Goal: Information Seeking & Learning: Learn about a topic

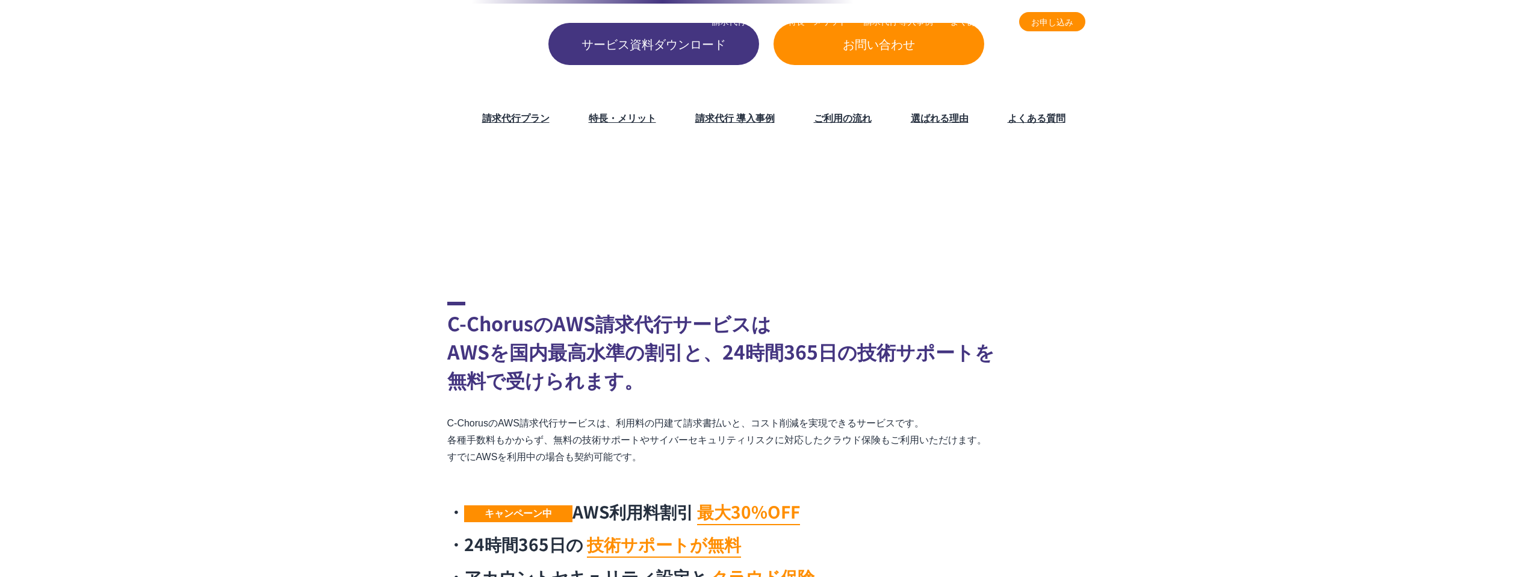
scroll to position [386, 0]
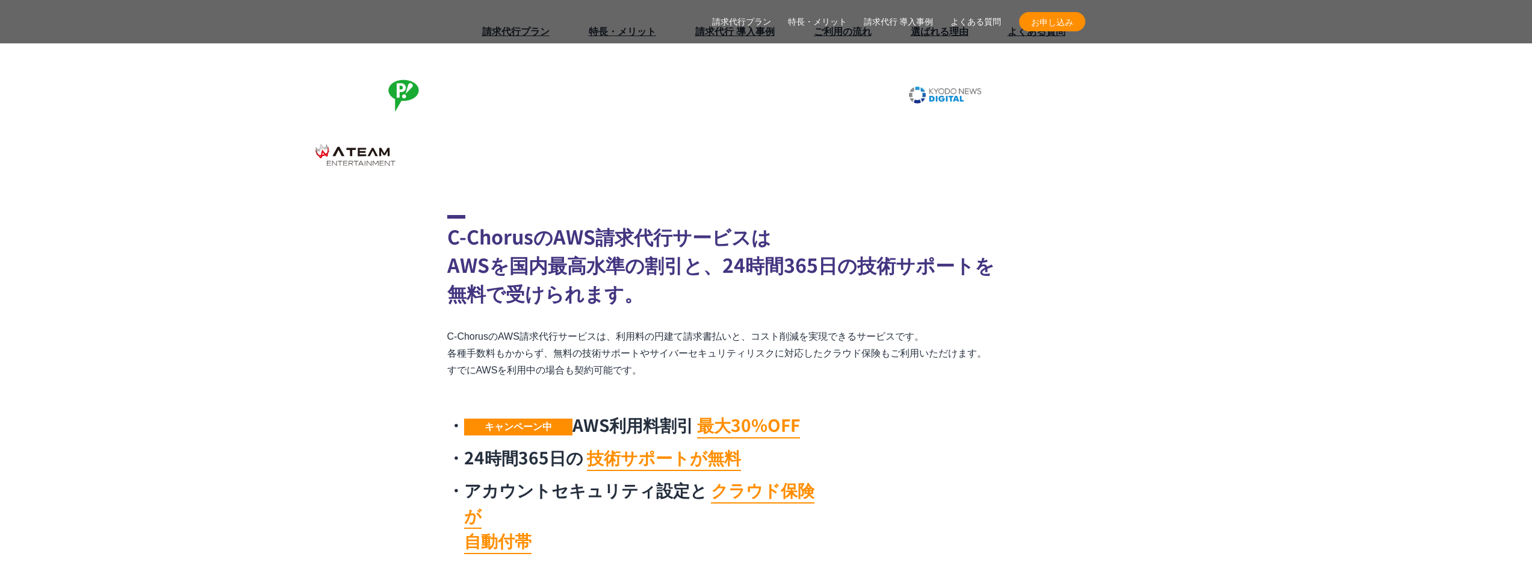
click at [390, 388] on section "C-ChorusのAWS請求代行サービスは AWSを国内最高水準の割引と、24時間365日の技術サポートを 無料で受けられます。 C-ChorusのAWS請求…" at bounding box center [766, 387] width 1532 height 345
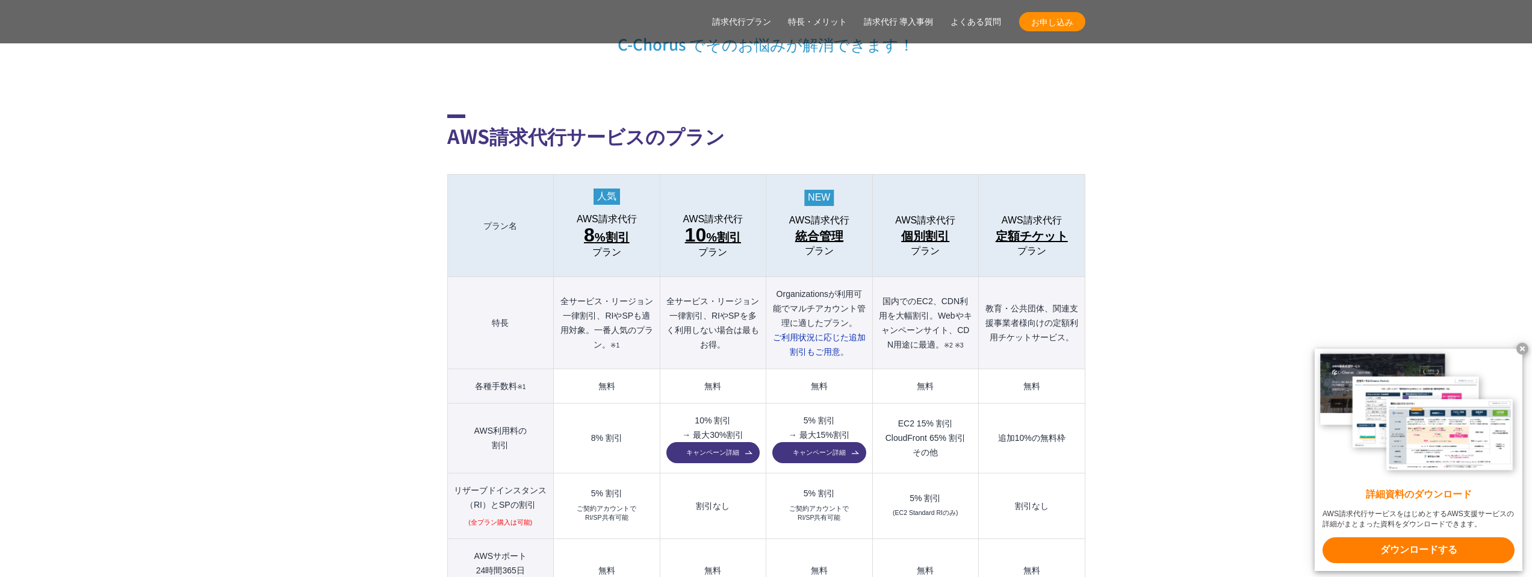
scroll to position [1209, 0]
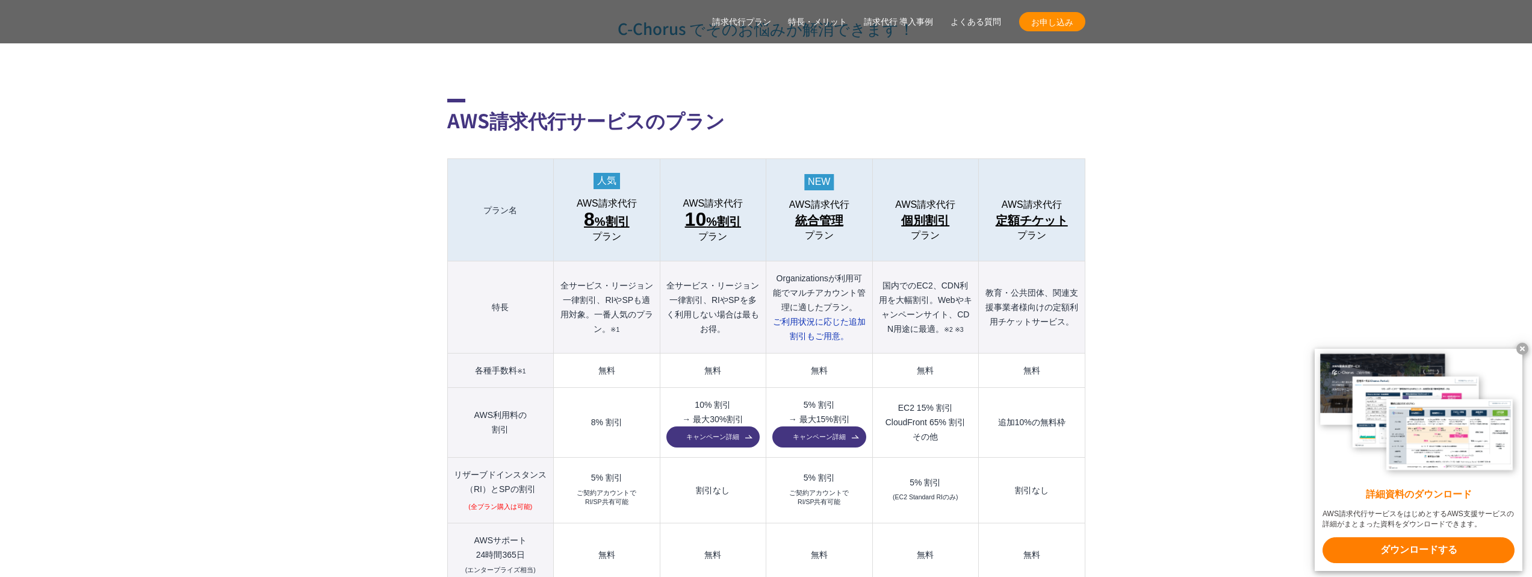
click at [1520, 344] on x-t at bounding box center [1523, 349] width 12 height 12
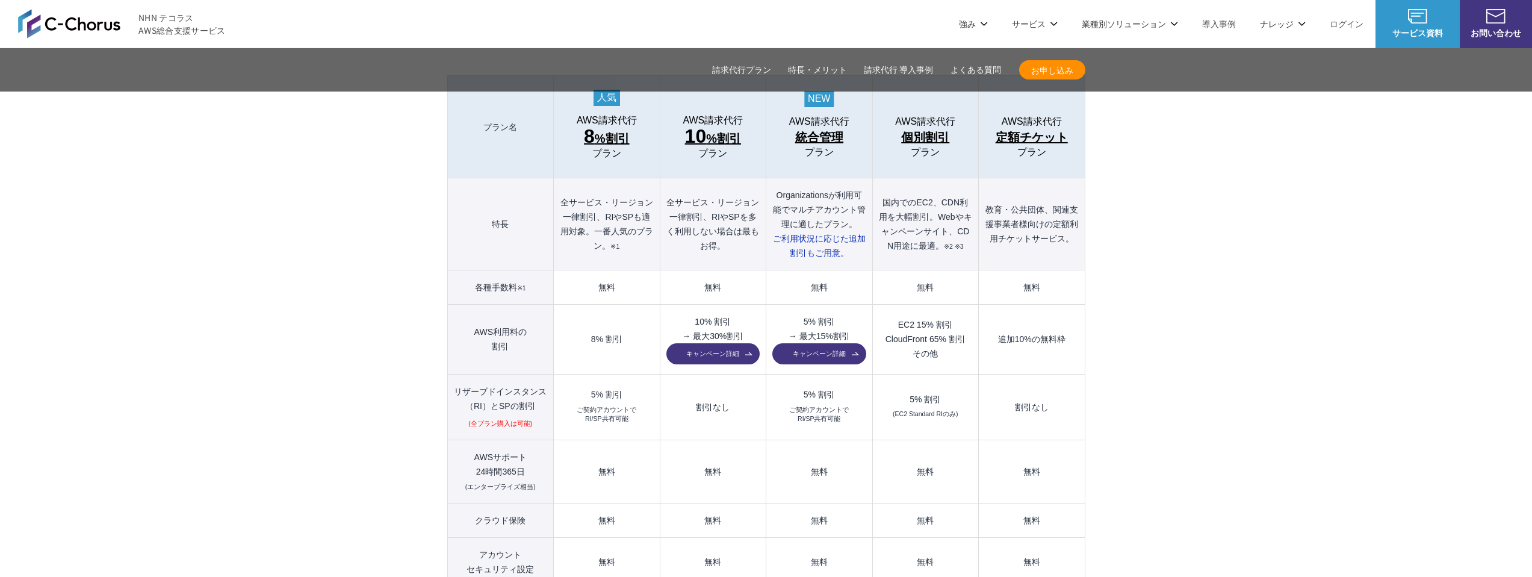
scroll to position [1119, 0]
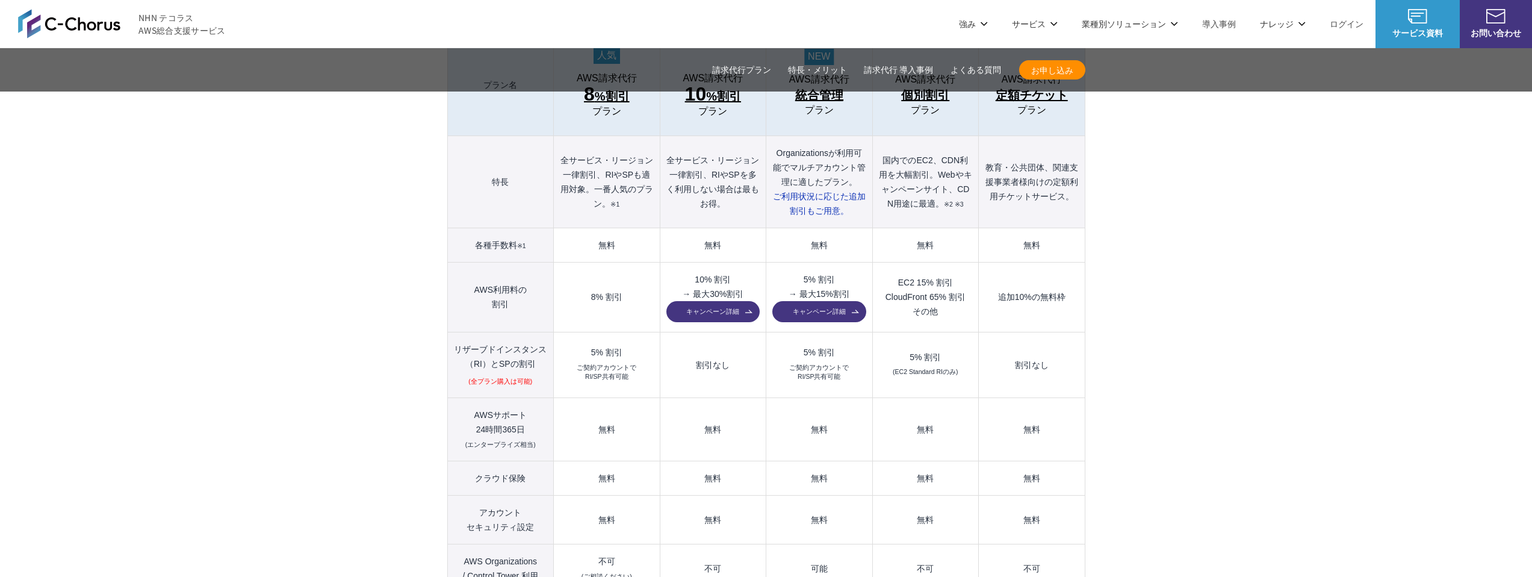
scroll to position [1310, 0]
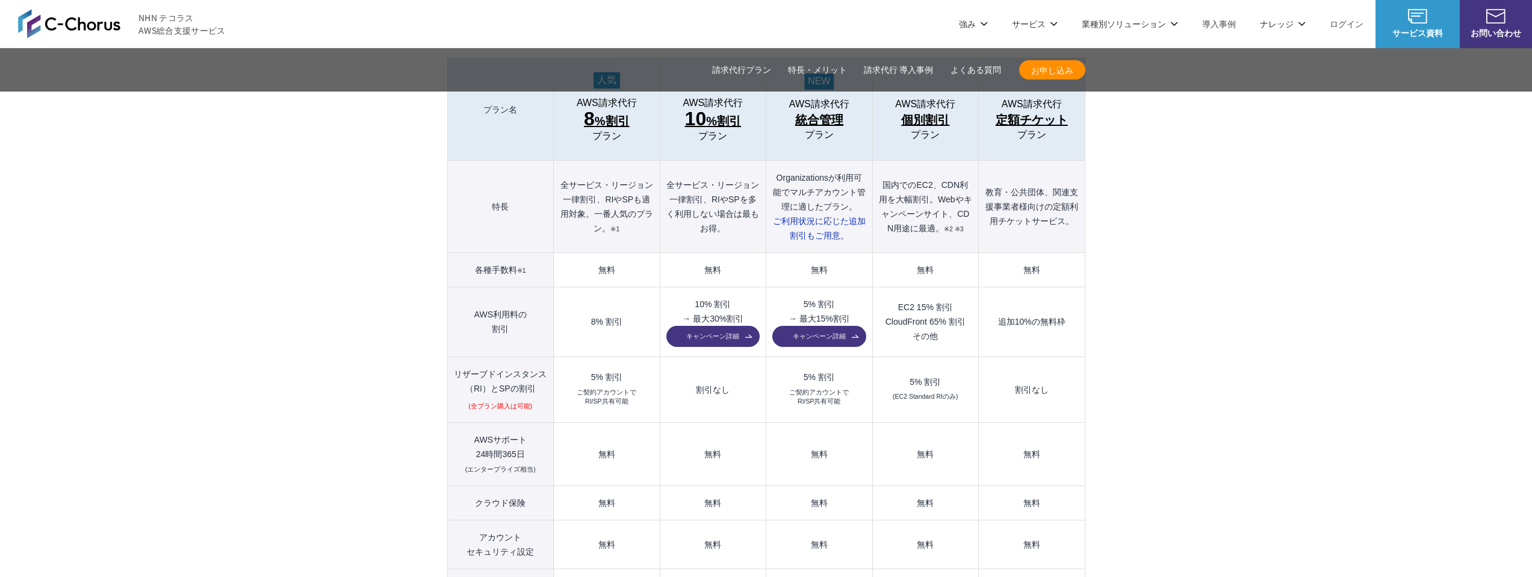
click at [839, 423] on td "無料" at bounding box center [819, 454] width 106 height 63
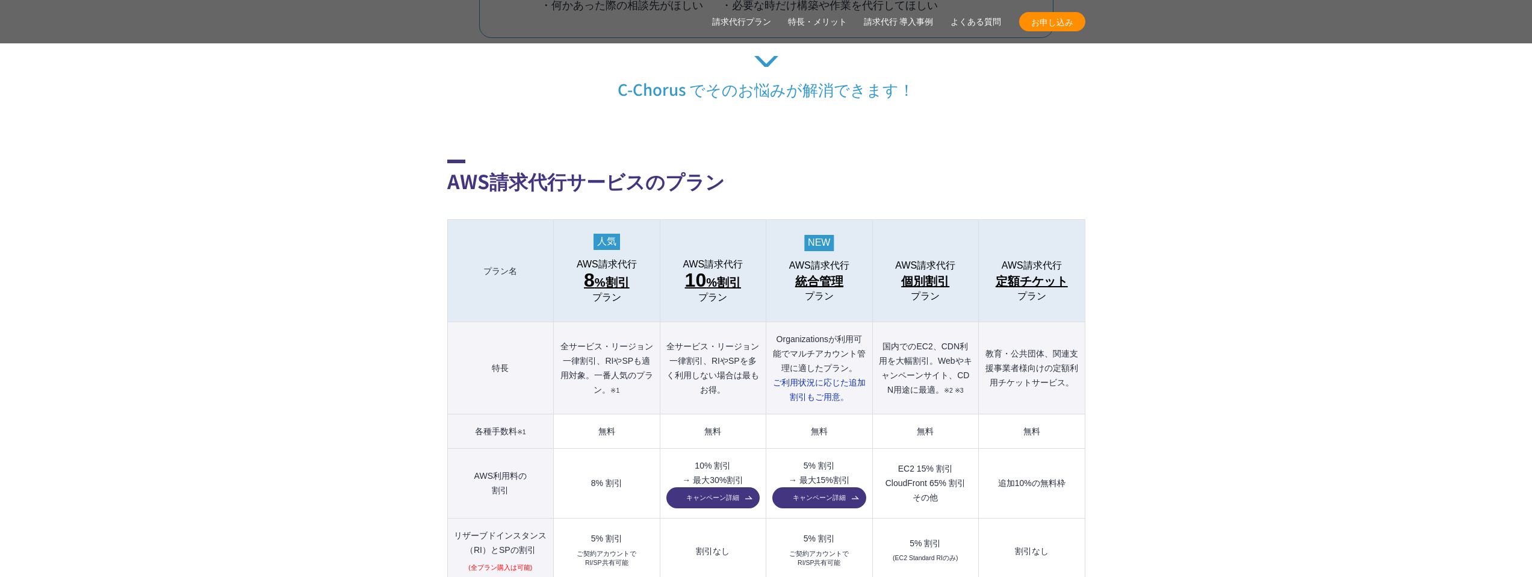
scroll to position [1372, 0]
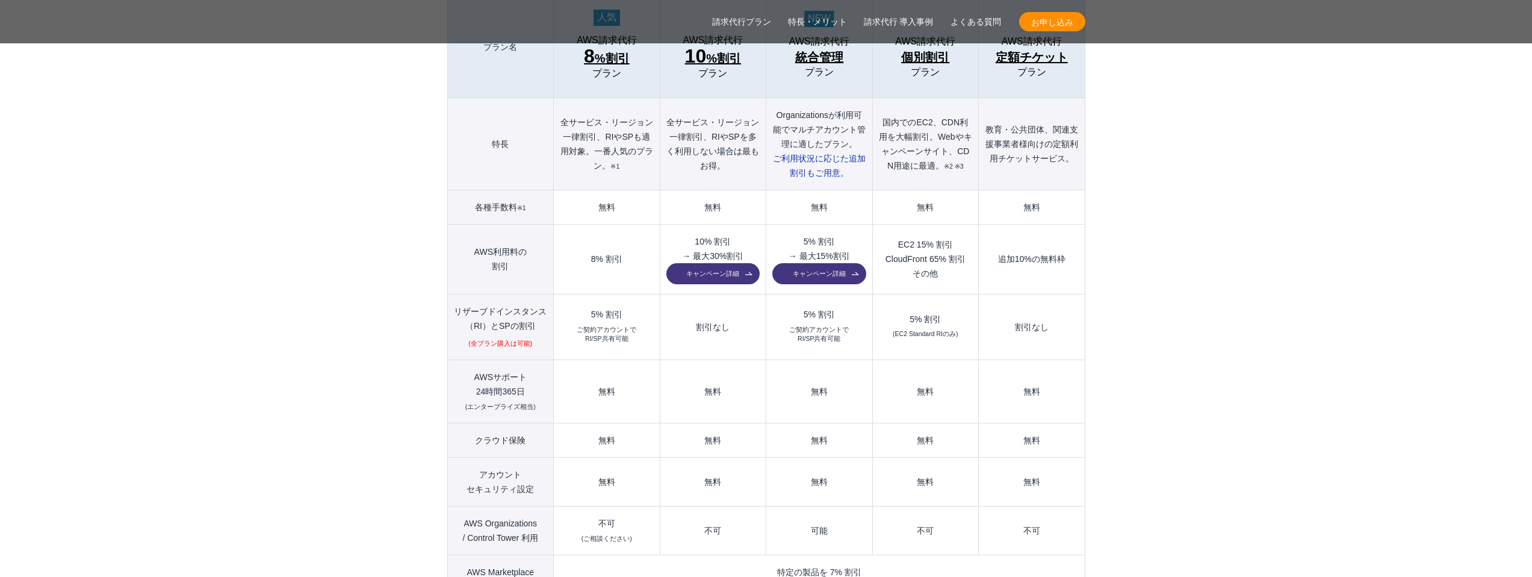
click at [728, 331] on td "割引なし" at bounding box center [713, 327] width 106 height 66
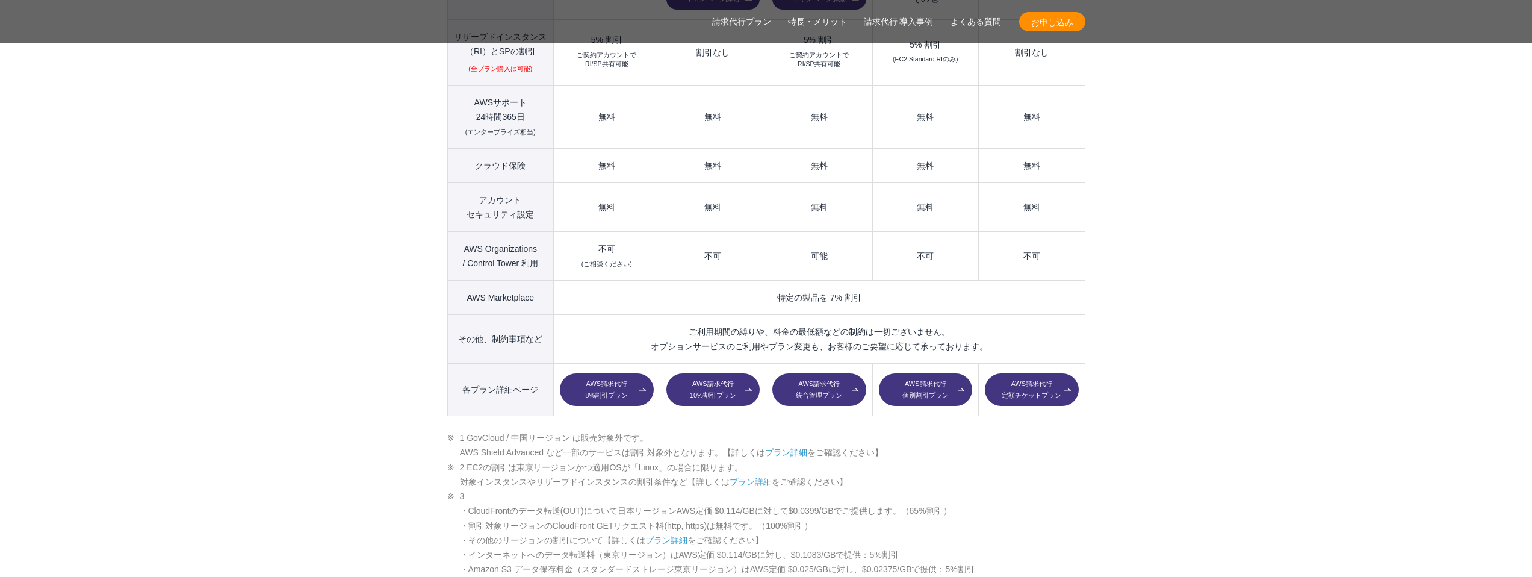
click at [238, 201] on section "AWS請求代行サービスのプラン 多様なニーズに対応したオススメのプラン プラン名 AWS請求代行 8 %割引 プラン AWS請求代行 10 %割引 プラン A…" at bounding box center [766, 518] width 1532 height 1906
click at [734, 431] on li "1 GovCloud / 中国リージョン は販売対象外です。 AWS Shield Advanced など一部のサービスは割引対象外となります。【詳しくは プ…" at bounding box center [766, 446] width 638 height 30
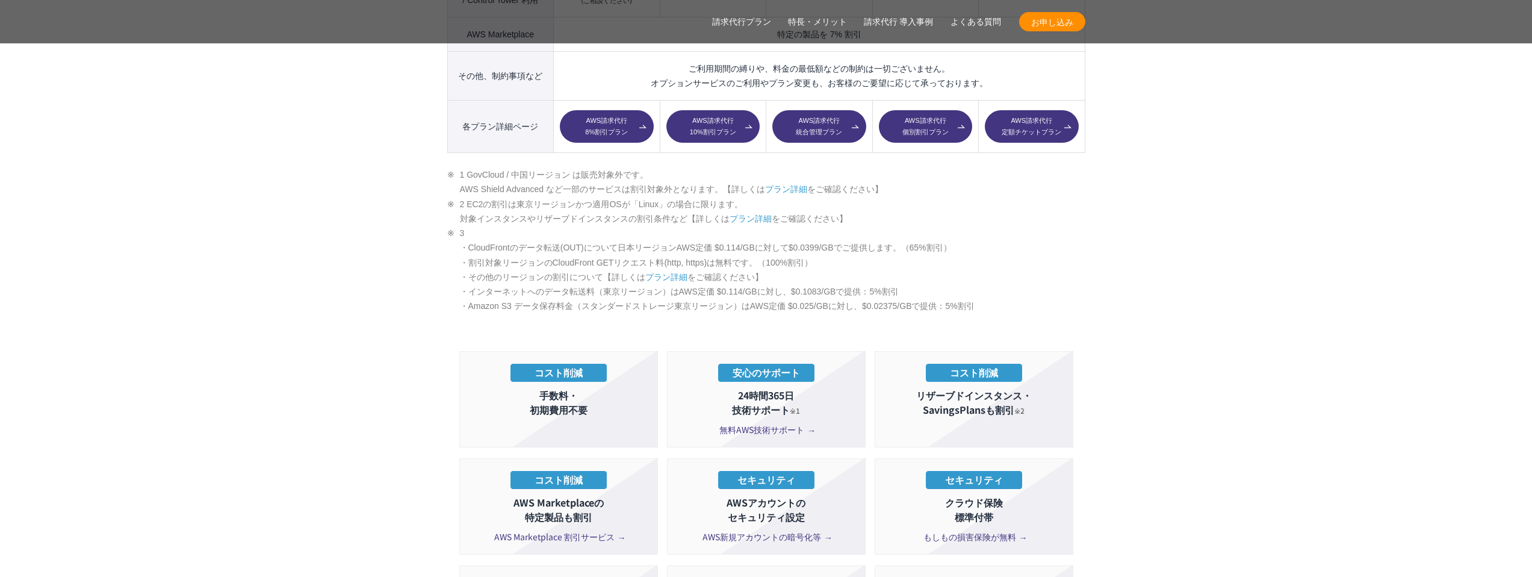
scroll to position [2173, 0]
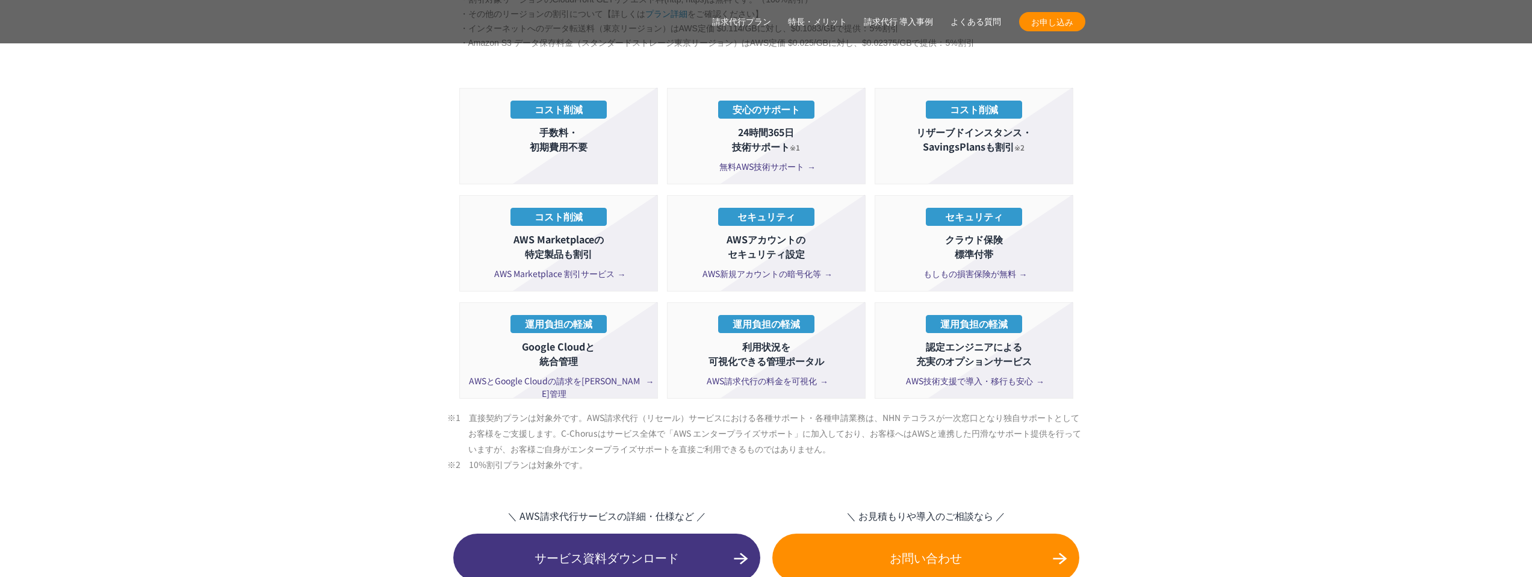
click at [1009, 101] on p "コスト削減" at bounding box center [974, 110] width 96 height 18
click at [1031, 125] on p "リザーブドインスタンス・ SavingsPlansも割引 ※2" at bounding box center [973, 139] width 185 height 29
drag, startPoint x: 956, startPoint y: 82, endPoint x: 998, endPoint y: 79, distance: 42.3
click at [998, 101] on p "コスト削減" at bounding box center [974, 110] width 96 height 18
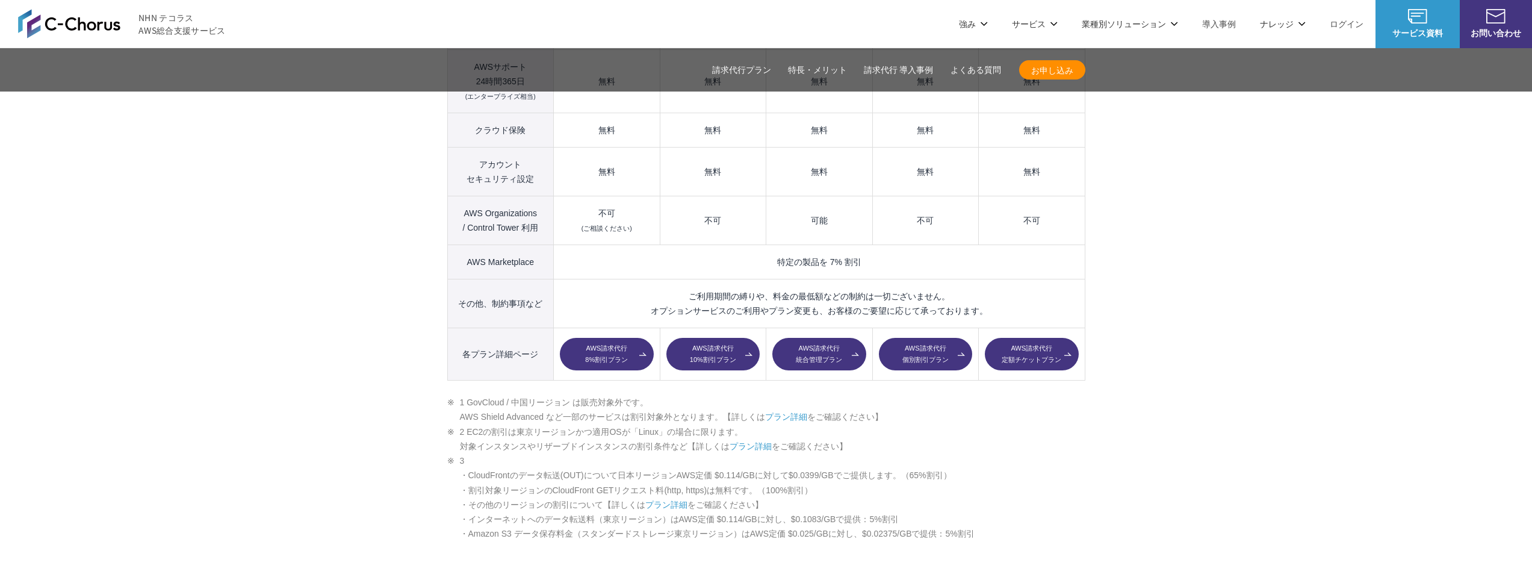
scroll to position [1105, 0]
